Goal: Task Accomplishment & Management: Manage account settings

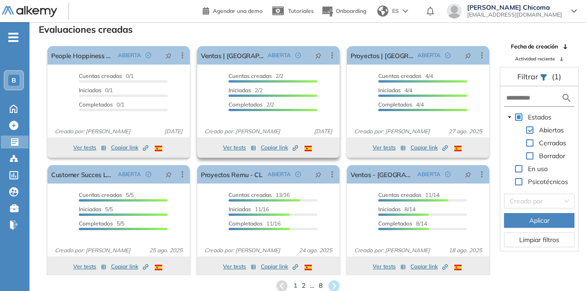
scroll to position [5, 0]
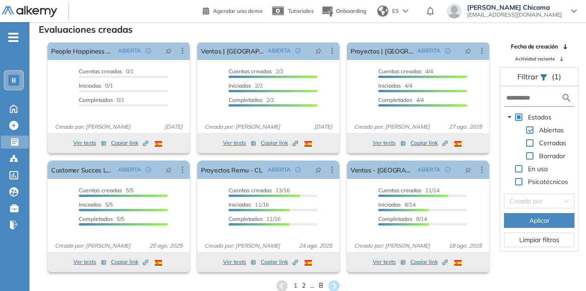
click at [322, 286] on span "8" at bounding box center [320, 285] width 4 height 11
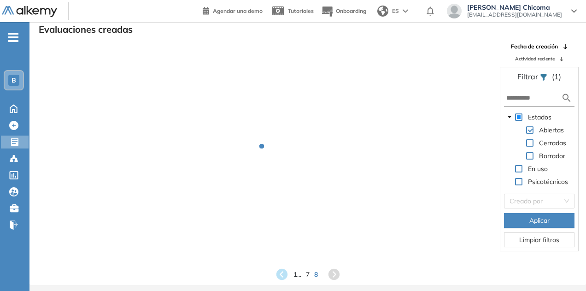
scroll to position [0, 0]
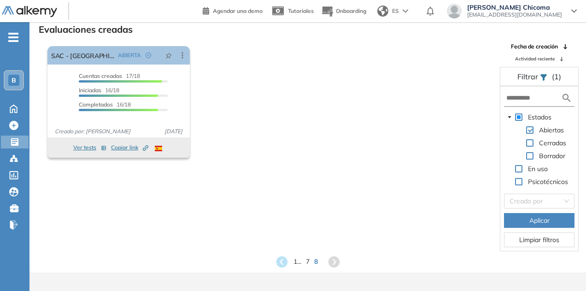
click at [283, 269] on div "Evaluaciones creadas El proctoring será activado ¡Importante!: Los usuarios que…" at bounding box center [307, 145] width 556 height 254
click at [283, 261] on icon at bounding box center [281, 261] width 12 height 12
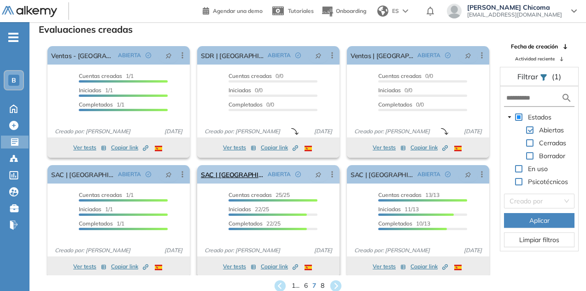
click at [229, 177] on link "SAC | [GEOGRAPHIC_DATA]" at bounding box center [232, 174] width 63 height 18
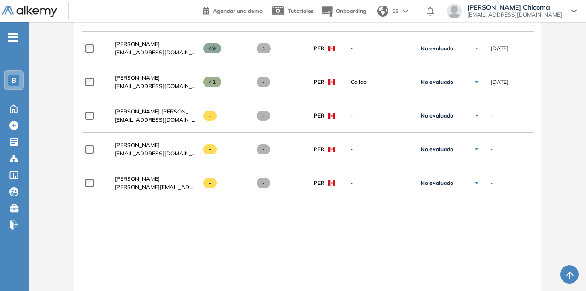
scroll to position [941, 0]
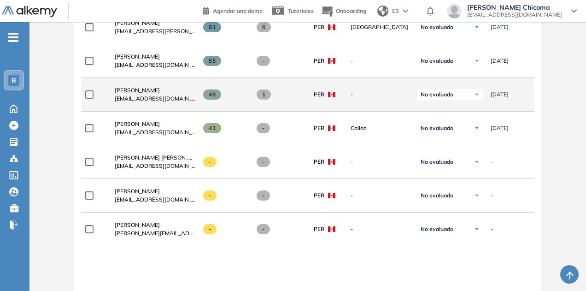
click at [143, 88] on span "[PERSON_NAME]" at bounding box center [137, 90] width 45 height 7
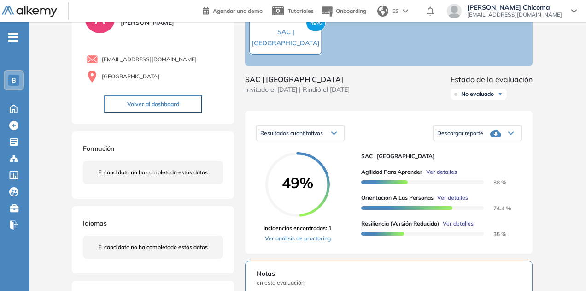
scroll to position [59, 0]
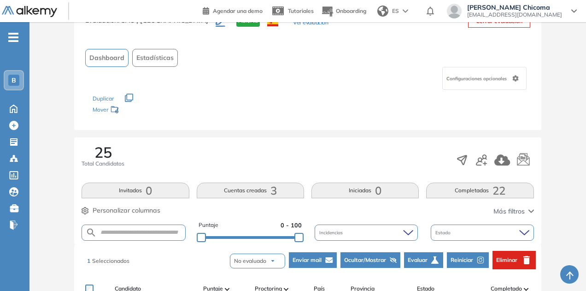
scroll to position [92, 0]
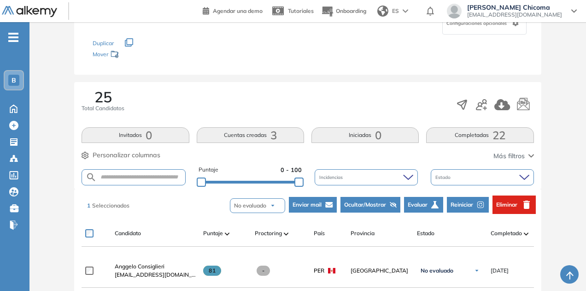
click at [502, 205] on span "Eliminar" at bounding box center [506, 204] width 21 height 8
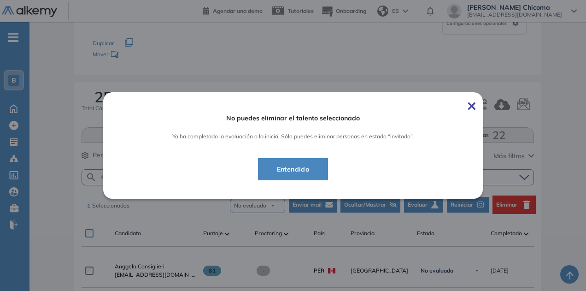
click at [312, 170] on span "Entendido" at bounding box center [292, 169] width 47 height 11
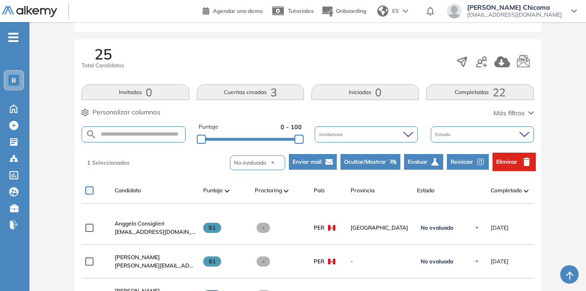
scroll to position [184, 0]
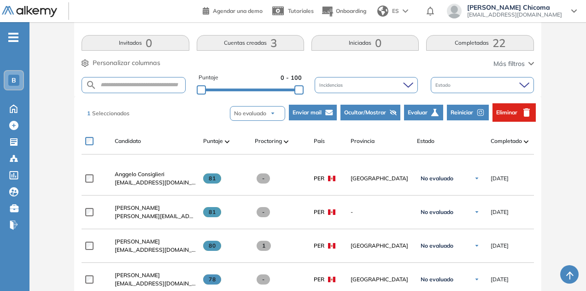
click at [458, 111] on span "Reiniciar" at bounding box center [462, 112] width 23 height 8
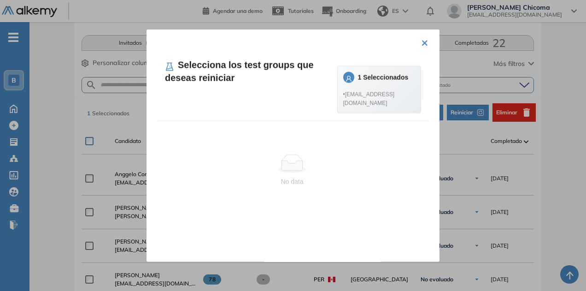
click at [388, 82] on div "1 Seleccionados" at bounding box center [383, 77] width 51 height 10
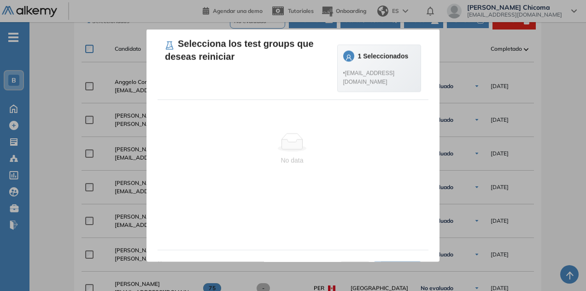
scroll to position [0, 0]
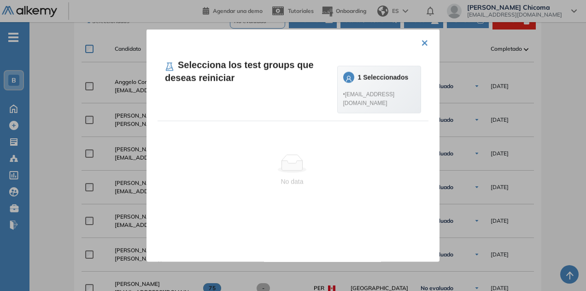
click at [384, 107] on span "• [EMAIL_ADDRESS][DOMAIN_NAME]" at bounding box center [379, 99] width 72 height 18
click at [263, 121] on div "Selecciona los test groups que deseas reiniciar 1 Seleccionados • [EMAIL_ADDRES…" at bounding box center [293, 86] width 271 height 70
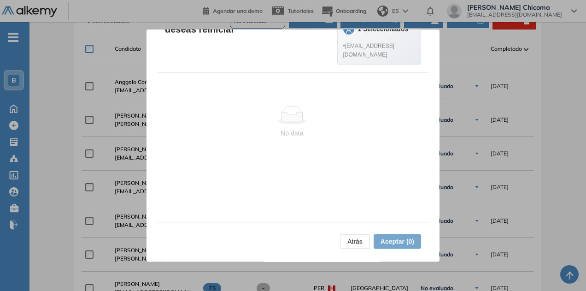
scroll to position [50, 0]
click at [380, 58] on span "• [EMAIL_ADDRESS][DOMAIN_NAME]" at bounding box center [379, 49] width 72 height 18
drag, startPoint x: 384, startPoint y: 76, endPoint x: 228, endPoint y: 23, distance: 164.8
click at [384, 58] on span "• [EMAIL_ADDRESS][DOMAIN_NAME]" at bounding box center [379, 49] width 72 height 18
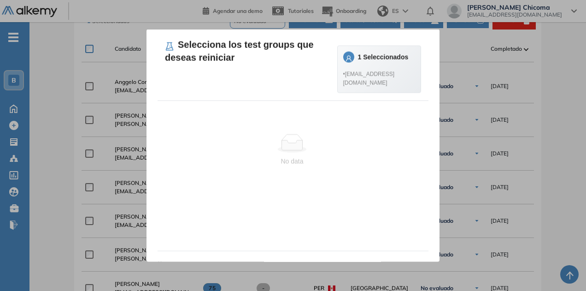
scroll to position [0, 0]
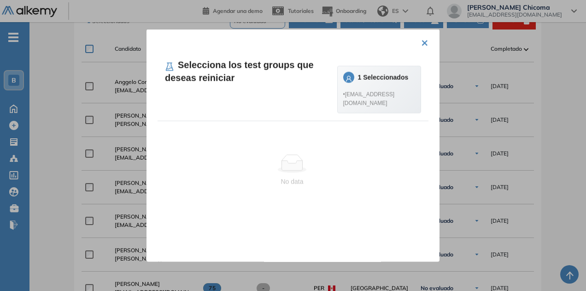
click at [376, 82] on div "1 Seleccionados" at bounding box center [383, 77] width 51 height 10
click at [421, 43] on button "×" at bounding box center [424, 42] width 7 height 18
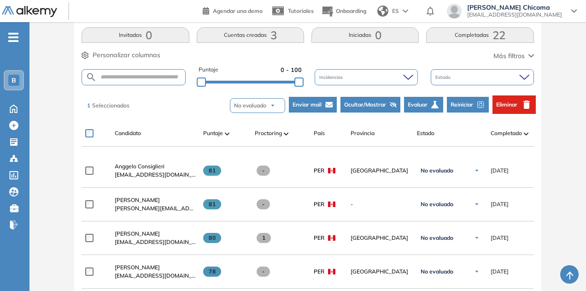
scroll to position [184, 0]
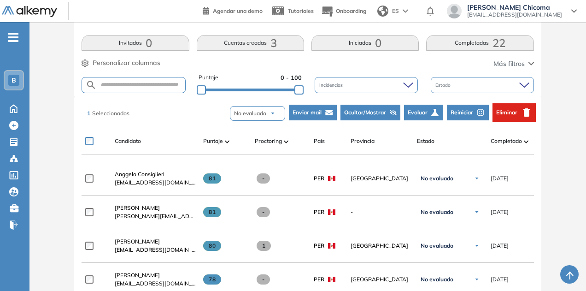
click at [435, 115] on icon "button" at bounding box center [434, 112] width 7 height 7
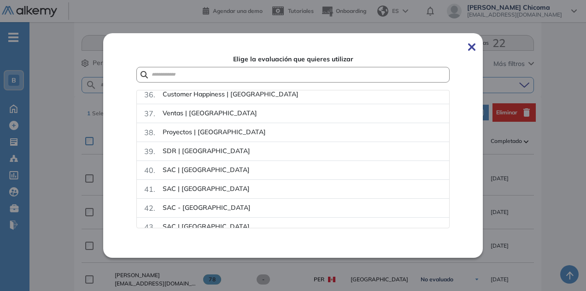
scroll to position [667, 0]
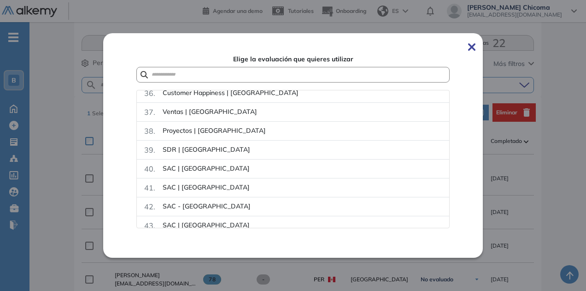
click at [475, 47] on img at bounding box center [471, 46] width 7 height 7
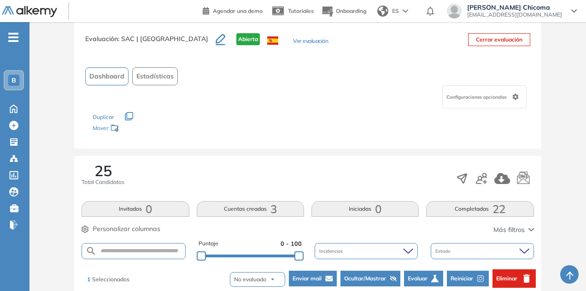
scroll to position [0, 0]
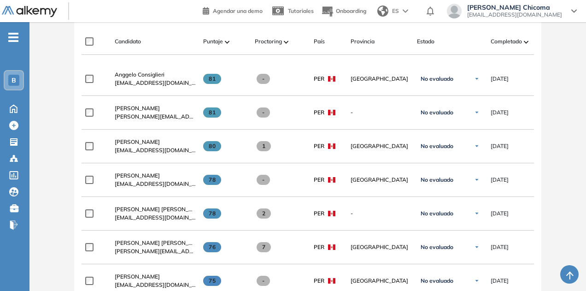
scroll to position [238, 0]
